Goal: Find specific page/section: Locate a particular part of the current website

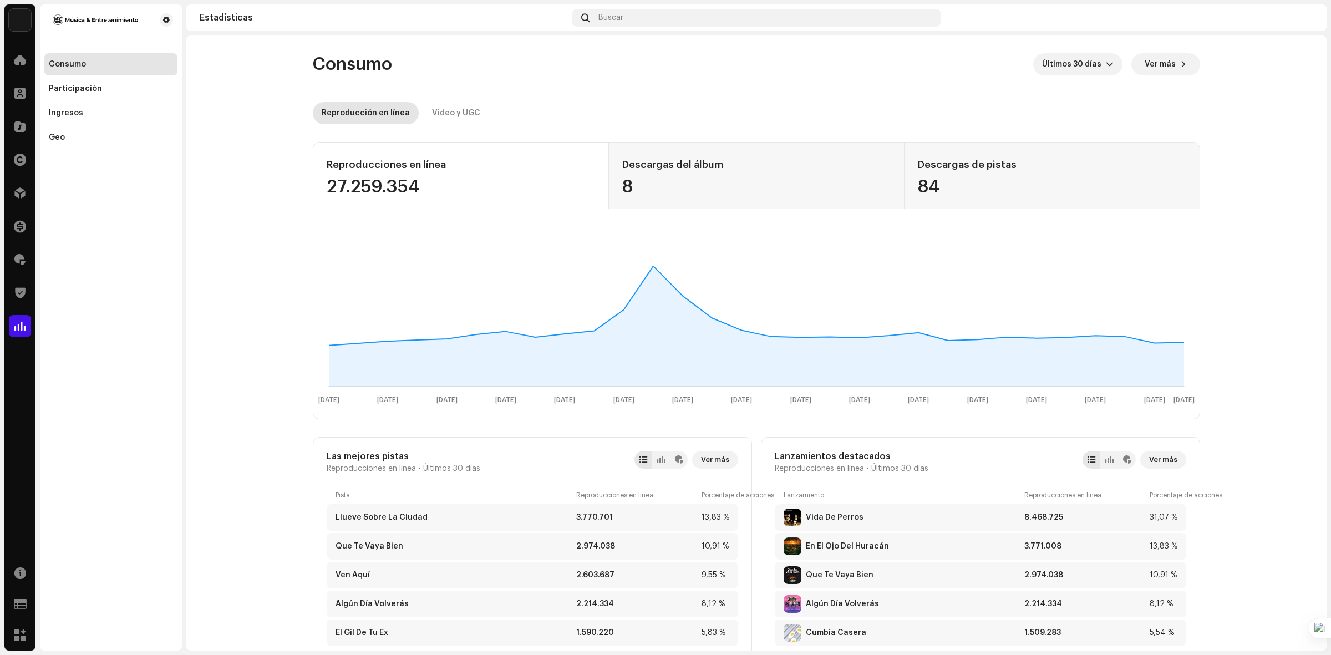
drag, startPoint x: 534, startPoint y: 170, endPoint x: 534, endPoint y: 161, distance: 8.9
click at [534, 164] on div "Reproducciones en línea" at bounding box center [461, 165] width 268 height 18
click at [708, 18] on div "Buscar" at bounding box center [756, 18] width 368 height 18
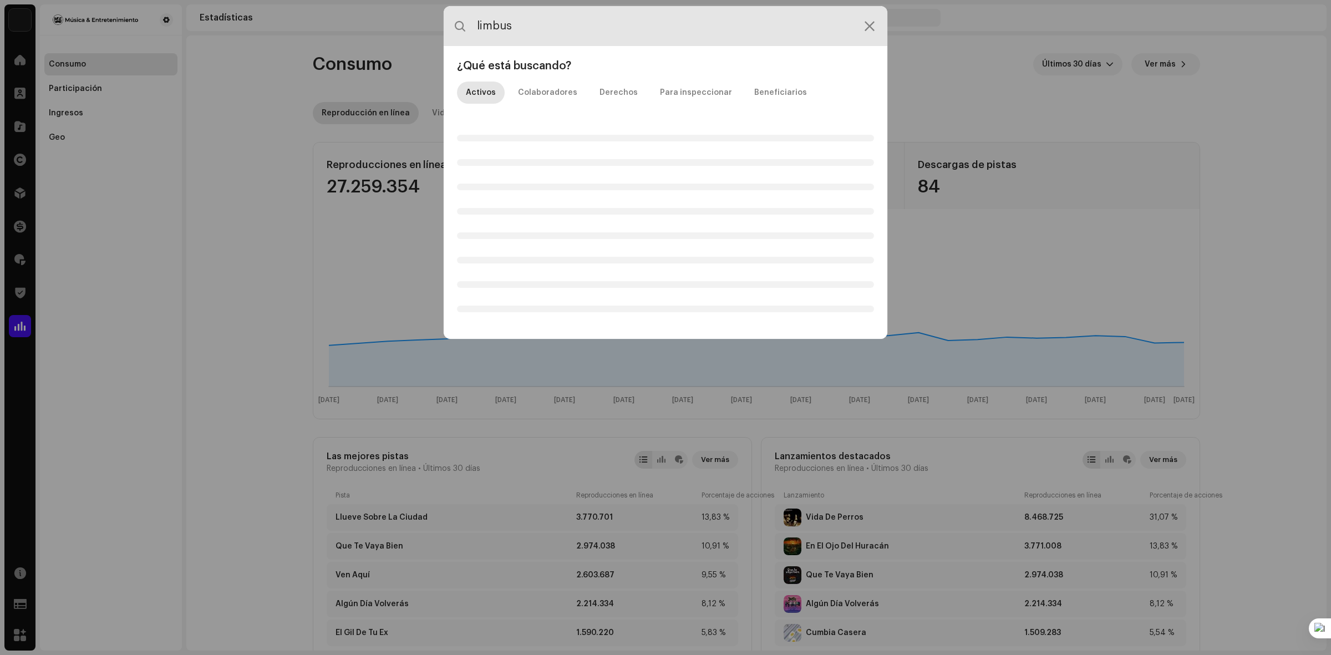
type input "limbus"
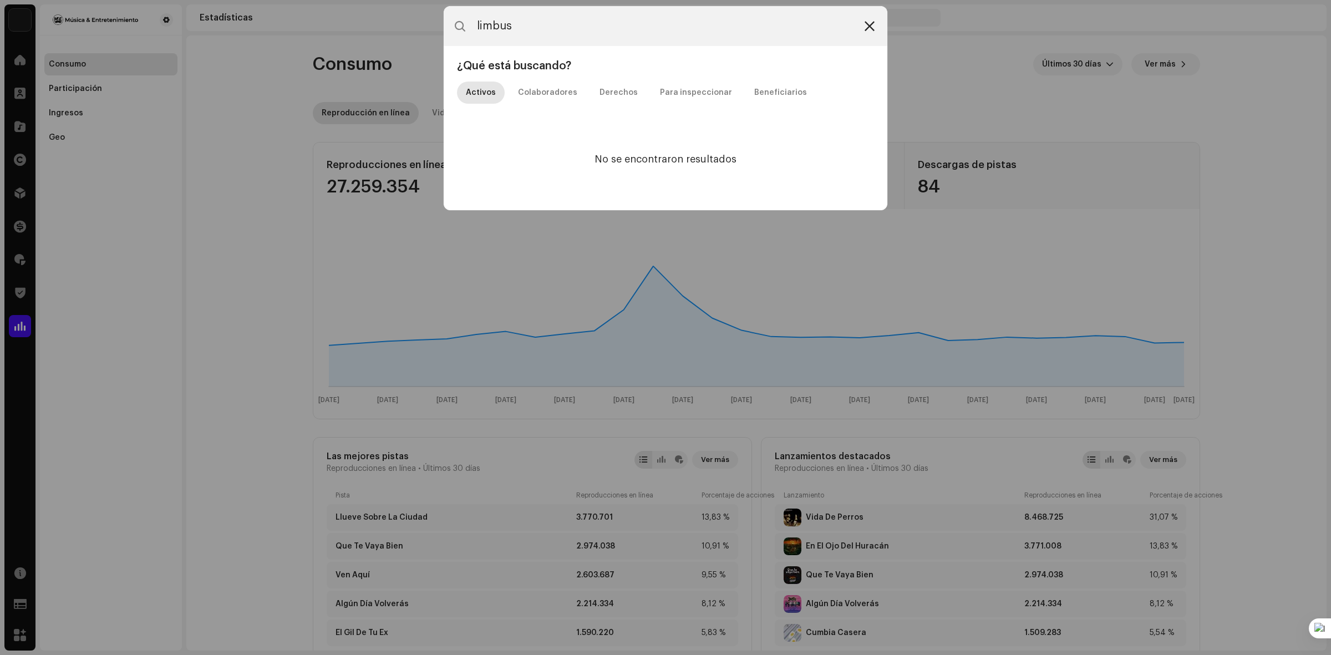
click at [866, 27] on icon at bounding box center [870, 26] width 10 height 9
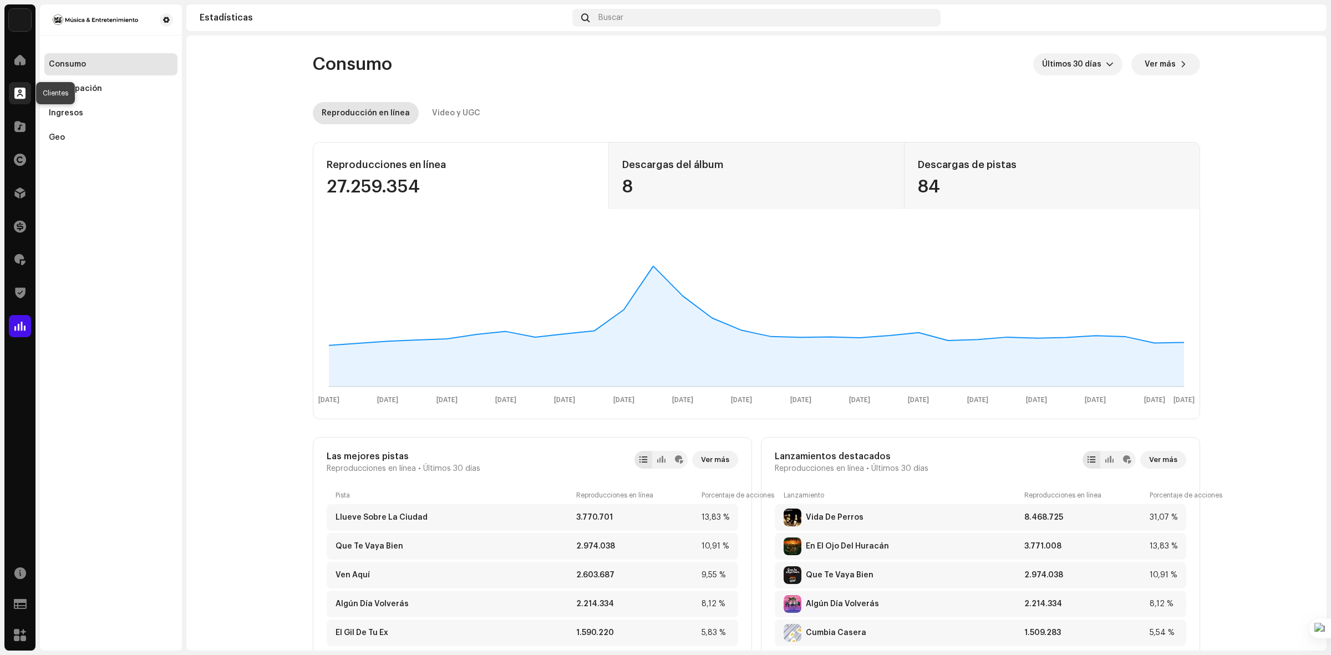
click at [23, 92] on span at bounding box center [19, 93] width 11 height 9
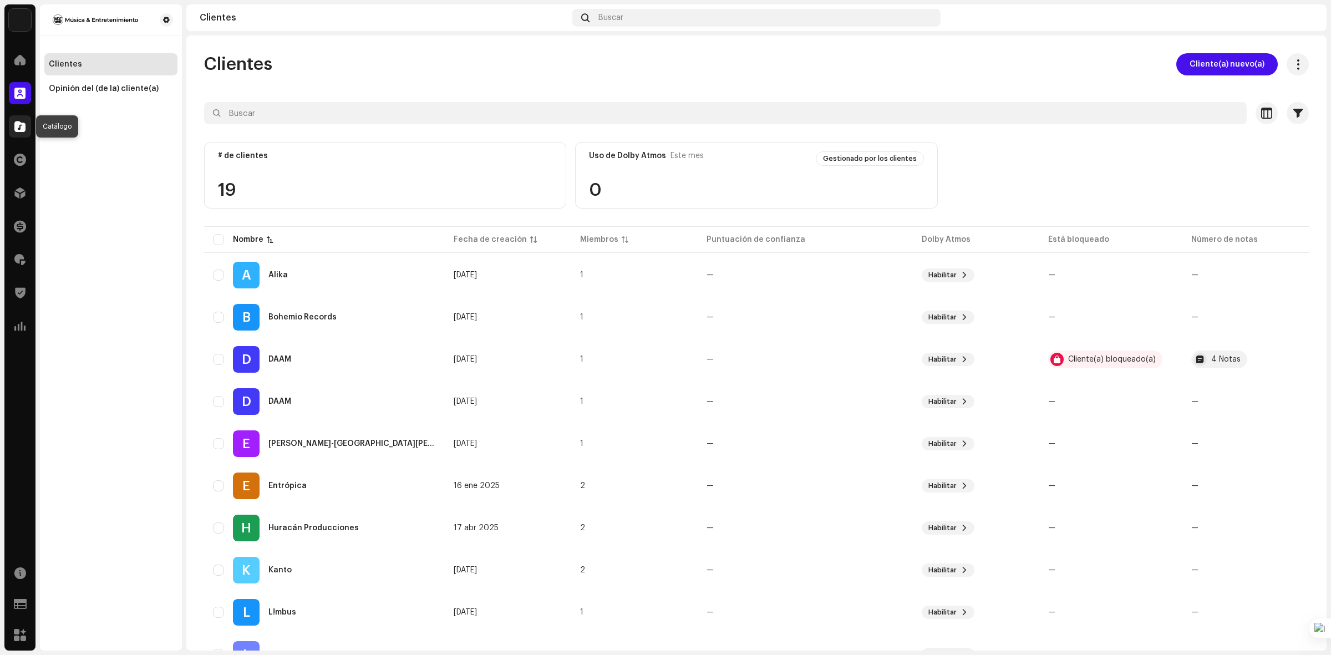
click at [21, 125] on span at bounding box center [19, 126] width 11 height 9
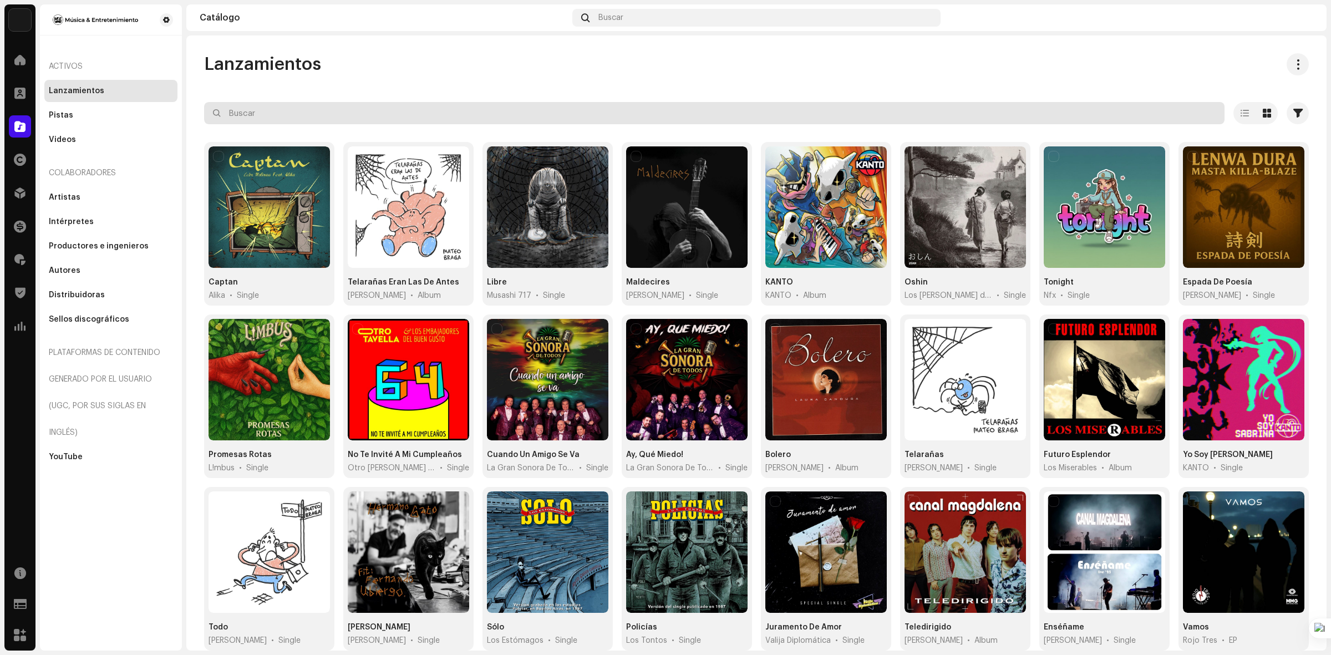
click at [351, 113] on input "text" at bounding box center [714, 113] width 1021 height 22
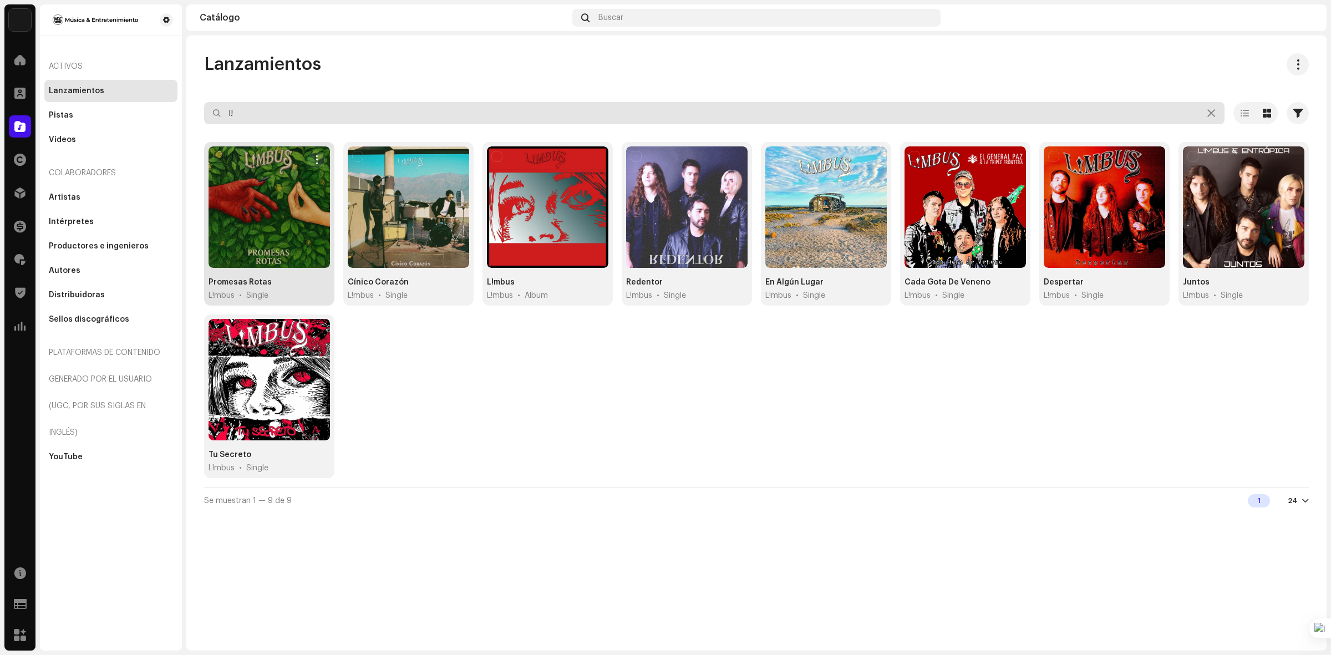
type input "l!"
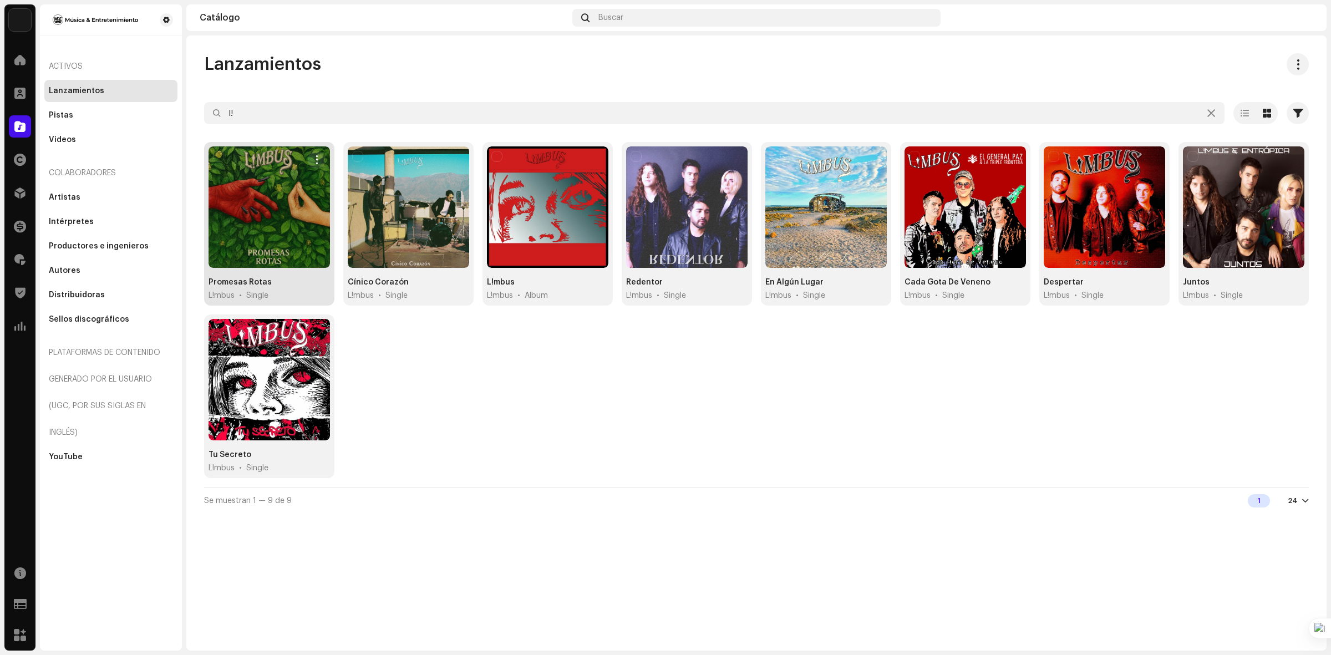
click at [278, 209] on div at bounding box center [269, 206] width 121 height 121
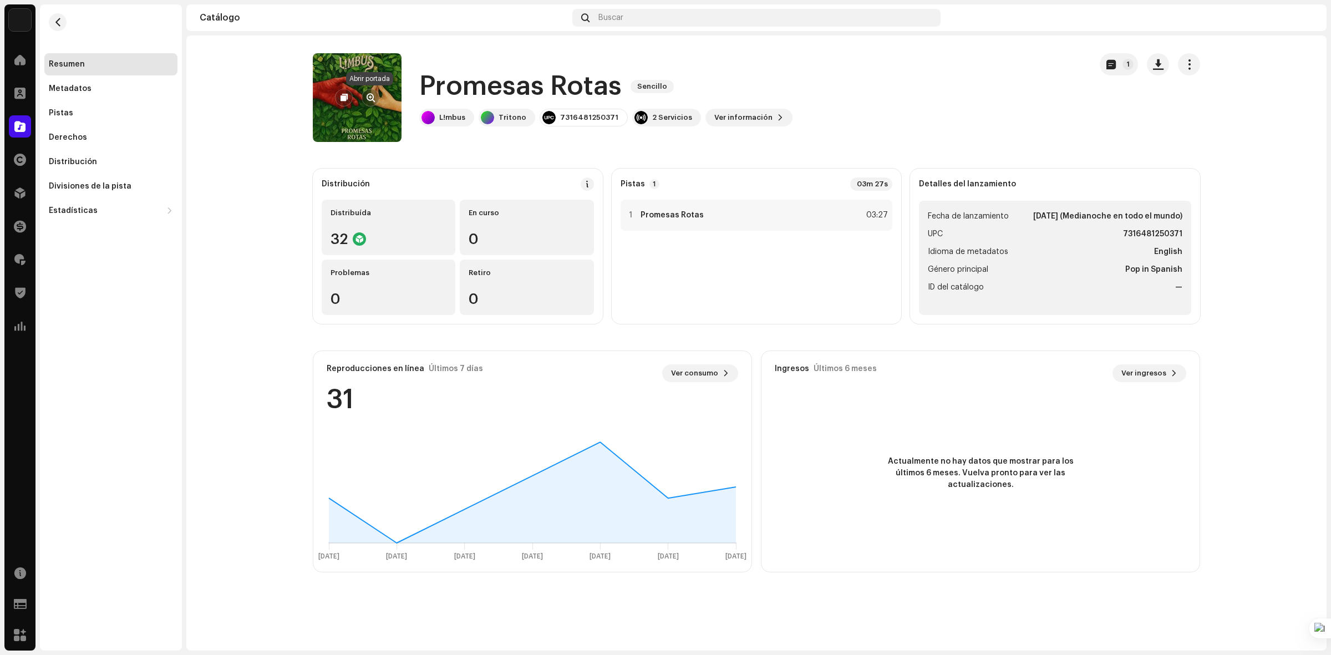
click at [370, 95] on span "button" at bounding box center [371, 97] width 8 height 9
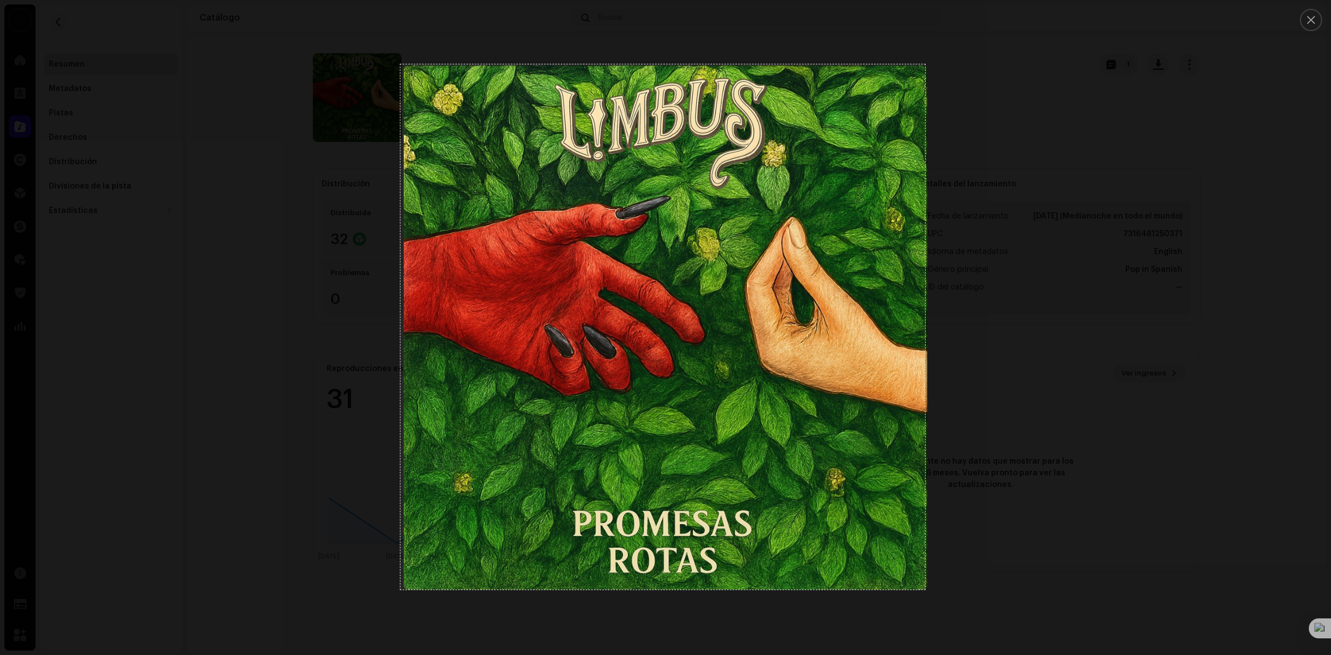
drag, startPoint x: 400, startPoint y: 64, endPoint x: 925, endPoint y: 590, distance: 742.4
click at [925, 590] on div "946 X 947" at bounding box center [665, 327] width 1331 height 655
click at [955, 539] on link "Copy" at bounding box center [950, 540] width 29 height 12
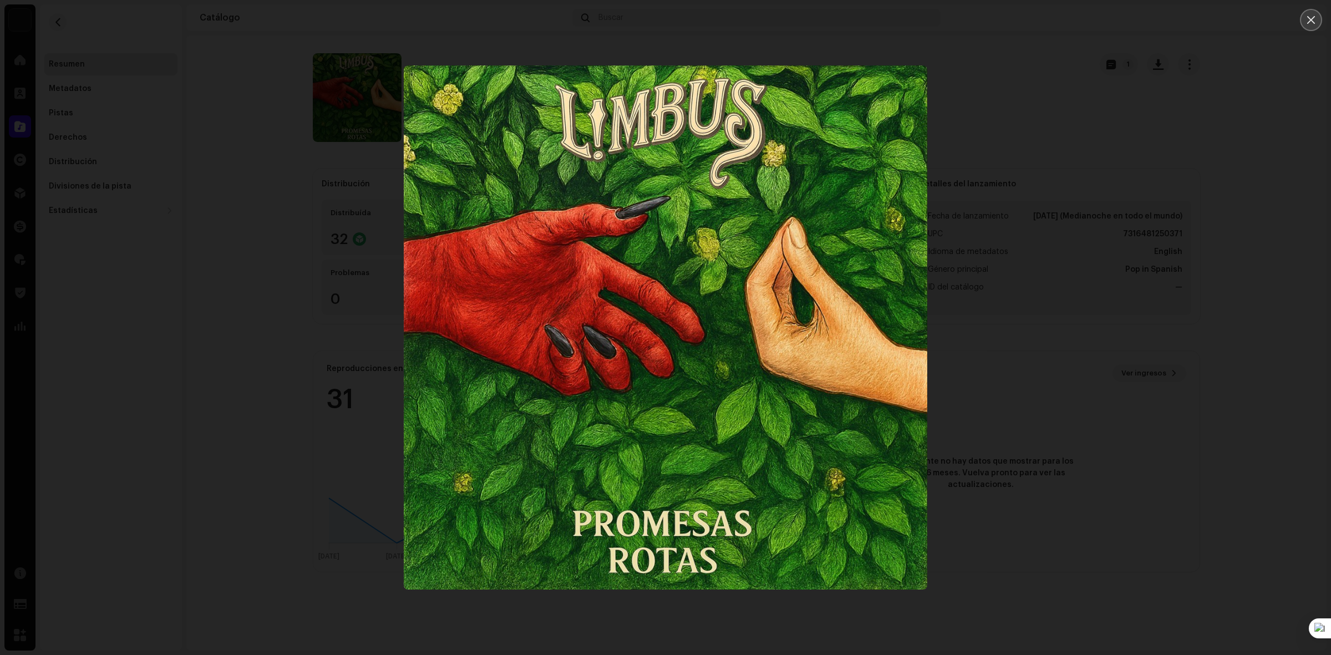
click at [1309, 24] on icon "Close" at bounding box center [1311, 20] width 10 height 10
